Goal: Information Seeking & Learning: Learn about a topic

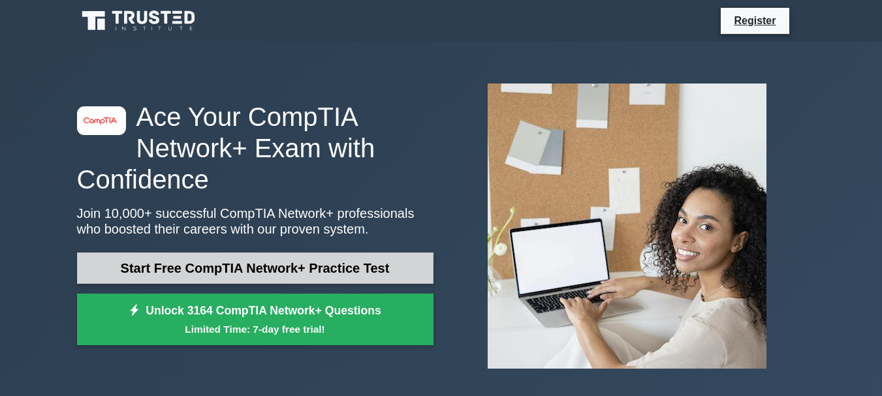
click at [313, 263] on link "Start Free CompTIA Network+ Practice Test" at bounding box center [255, 268] width 357 height 31
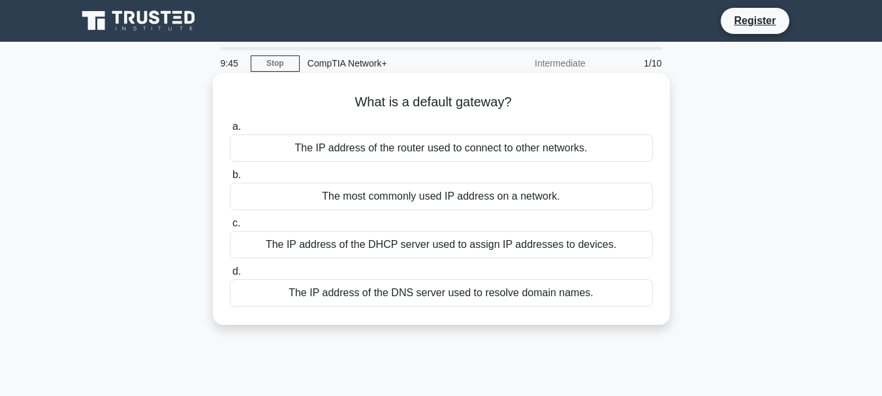
click at [468, 197] on div "The most commonly used IP address on a network." at bounding box center [441, 196] width 423 height 27
click at [230, 180] on input "b. The most commonly used IP address on a network." at bounding box center [230, 175] width 0 height 8
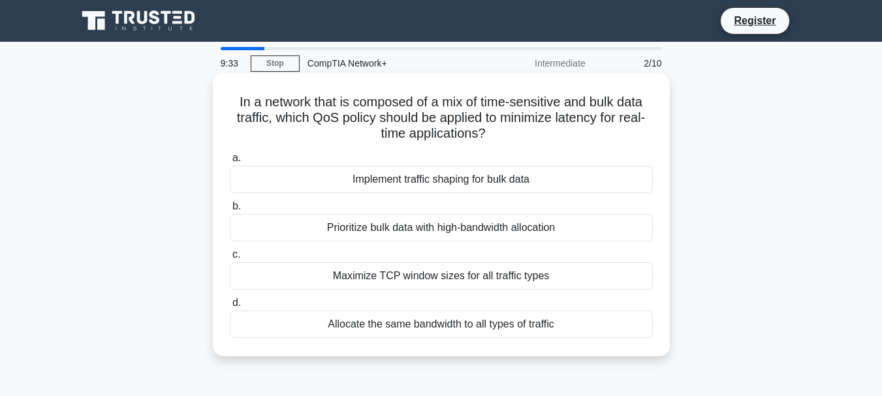
click at [609, 230] on div "Prioritize bulk data with high-bandwidth allocation" at bounding box center [441, 227] width 423 height 27
click at [230, 211] on input "b. Prioritize bulk data with high-bandwidth allocation" at bounding box center [230, 206] width 0 height 8
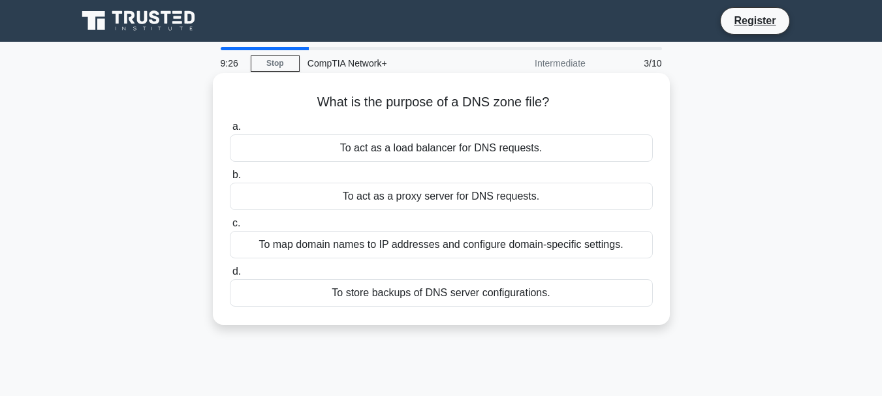
click at [500, 156] on div "To act as a load balancer for DNS requests." at bounding box center [441, 148] width 423 height 27
click at [230, 131] on input "a. To act as a load balancer for DNS requests." at bounding box center [230, 127] width 0 height 8
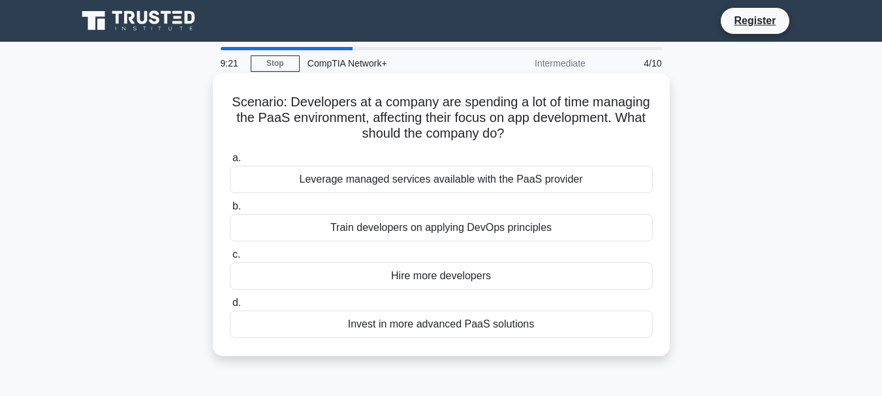
click at [519, 172] on div "Leverage managed services available with the PaaS provider" at bounding box center [441, 179] width 423 height 27
click at [230, 163] on input "a. Leverage managed services available with the PaaS provider" at bounding box center [230, 158] width 0 height 8
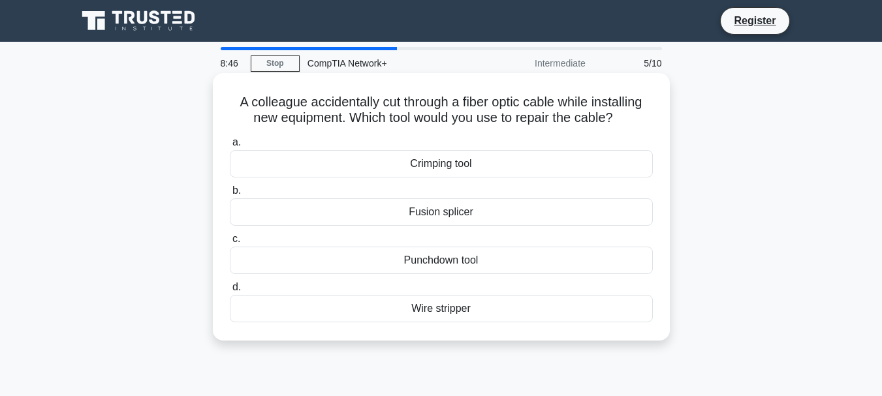
click at [519, 172] on div "Crimping tool" at bounding box center [441, 163] width 423 height 27
click at [230, 147] on input "a. Crimping tool" at bounding box center [230, 142] width 0 height 8
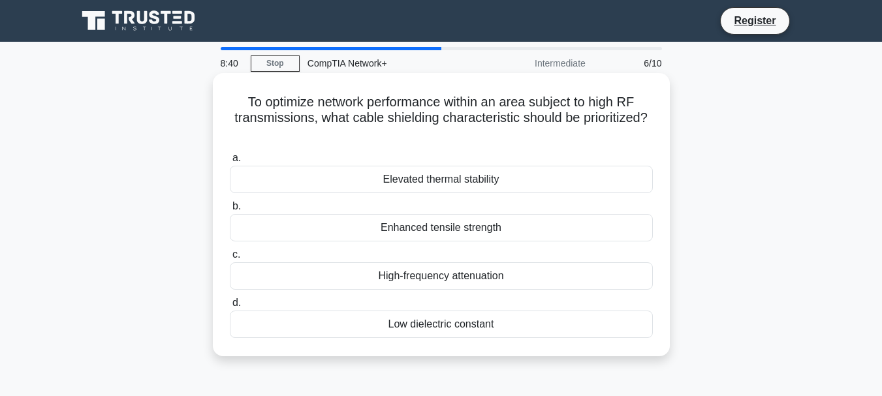
click at [519, 178] on div "Elevated thermal stability" at bounding box center [441, 179] width 423 height 27
click at [230, 163] on input "a. Elevated thermal stability" at bounding box center [230, 158] width 0 height 8
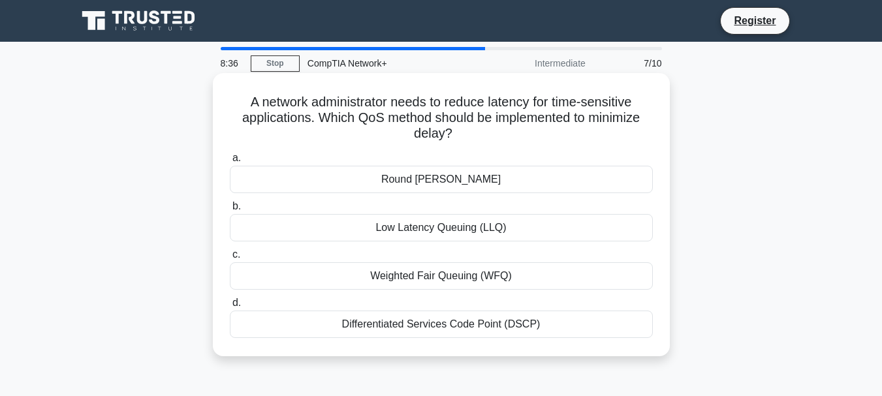
click at [520, 184] on div "Round Robin" at bounding box center [441, 179] width 423 height 27
click at [230, 163] on input "a. Round Robin" at bounding box center [230, 158] width 0 height 8
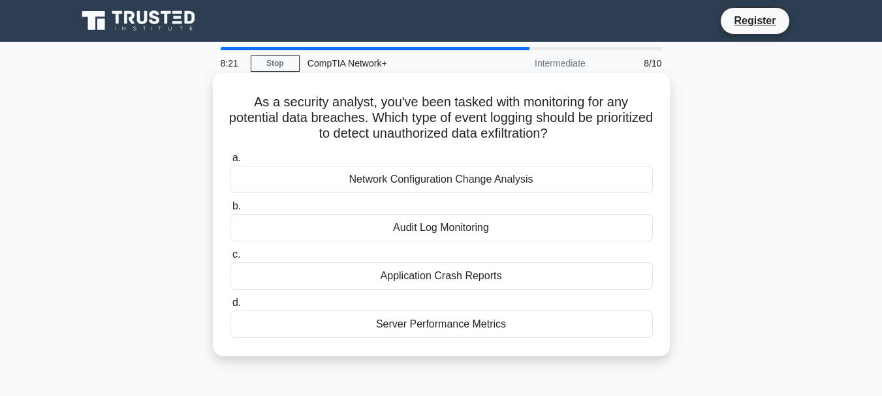
click at [496, 185] on div "Network Configuration Change Analysis" at bounding box center [441, 179] width 423 height 27
click at [230, 163] on input "a. Network Configuration Change Analysis" at bounding box center [230, 158] width 0 height 8
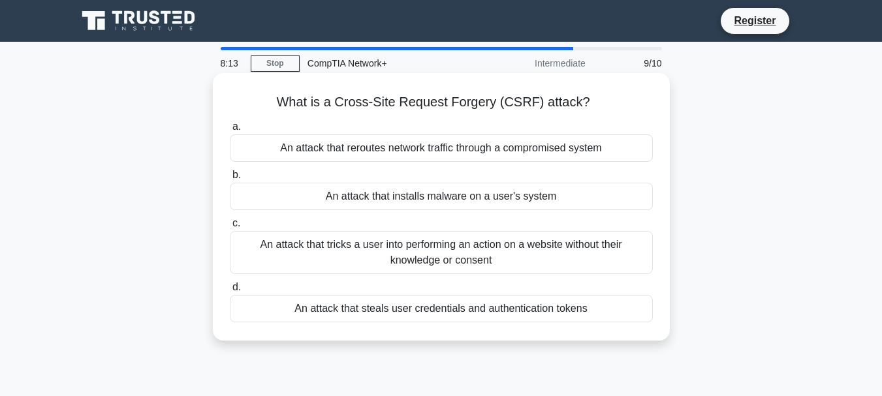
click at [470, 243] on div "An attack that tricks a user into performing an action on a website without the…" at bounding box center [441, 252] width 423 height 43
click at [230, 228] on input "c. An attack that tricks a user into performing an action on a website without …" at bounding box center [230, 223] width 0 height 8
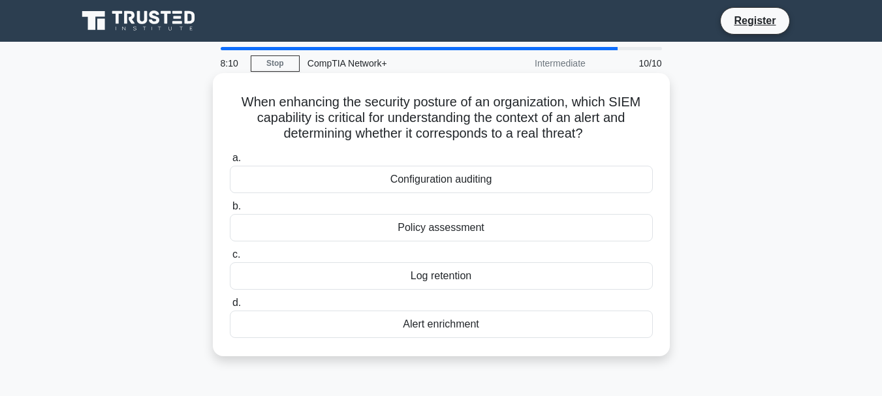
click at [477, 279] on div "Log retention" at bounding box center [441, 276] width 423 height 27
click at [230, 259] on input "c. Log retention" at bounding box center [230, 255] width 0 height 8
